Goal: Check status

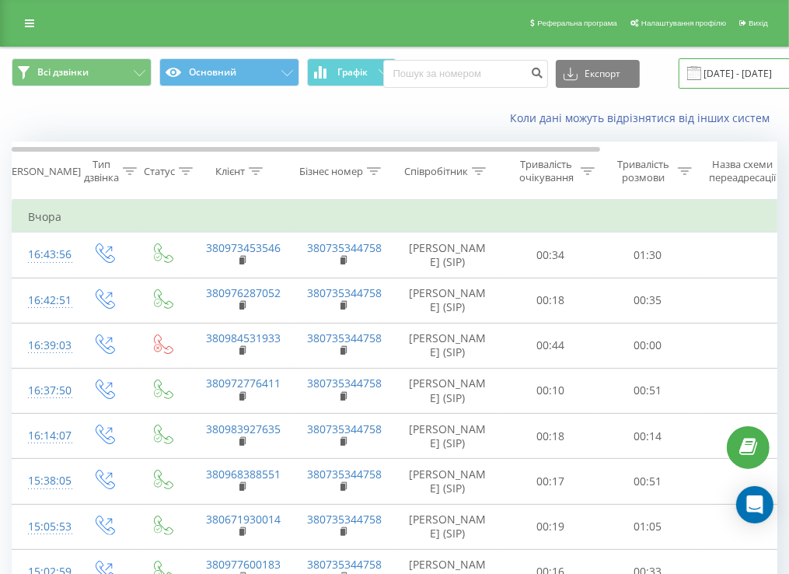
click at [739, 72] on input "[DATE] - [DATE]" at bounding box center [773, 73] width 188 height 30
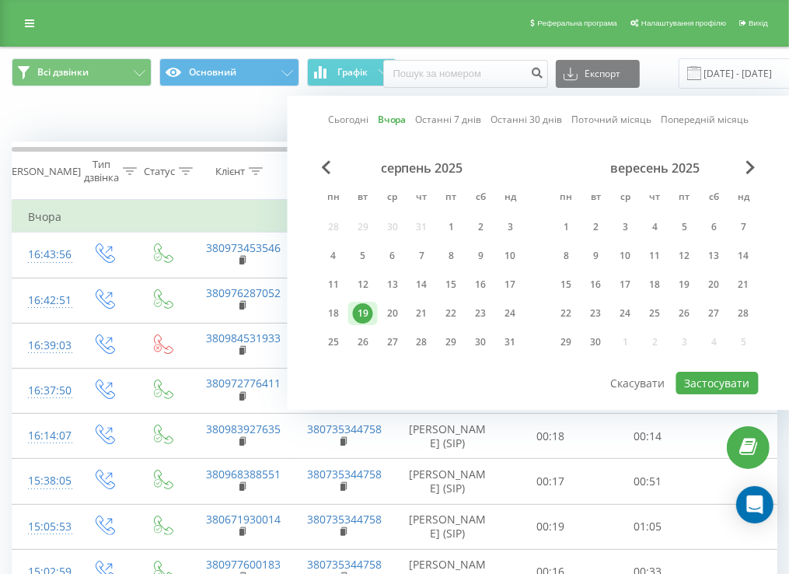
click at [230, 121] on div "Коли дані можуть відрізнятися вiд інших систем" at bounding box center [395, 118] width 788 height 37
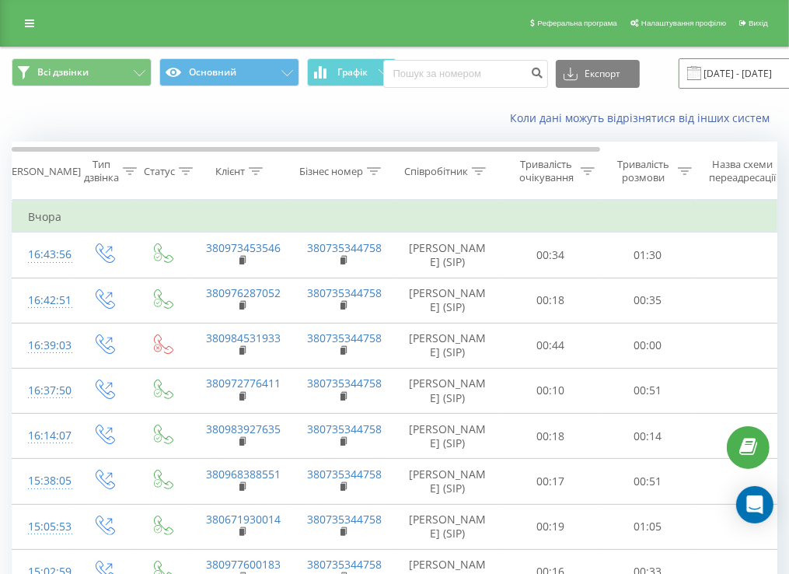
click at [729, 68] on input "[DATE] - [DATE]" at bounding box center [773, 73] width 188 height 30
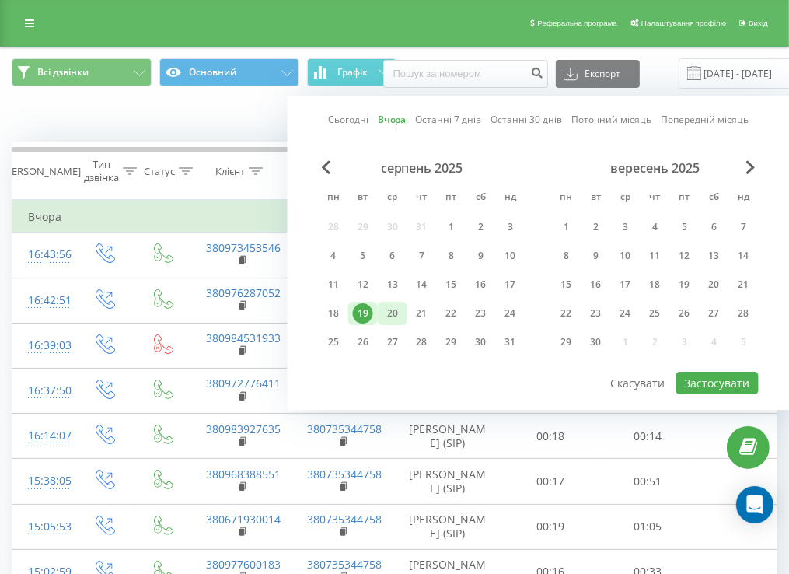
click at [400, 306] on div "20" at bounding box center [393, 313] width 20 height 20
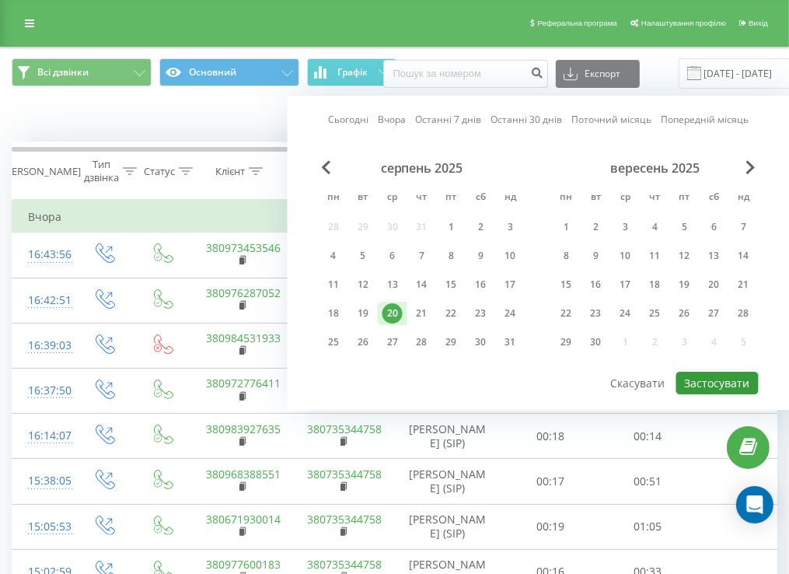
click at [722, 386] on button "Застосувати" at bounding box center [717, 383] width 82 height 23
type input "[DATE] - [DATE]"
